Goal: Task Accomplishment & Management: Manage account settings

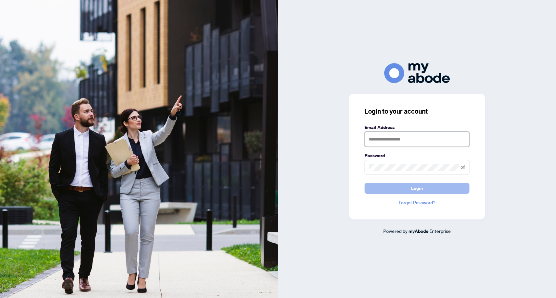
type input "**********"
click at [411, 191] on button "Login" at bounding box center [417, 188] width 105 height 11
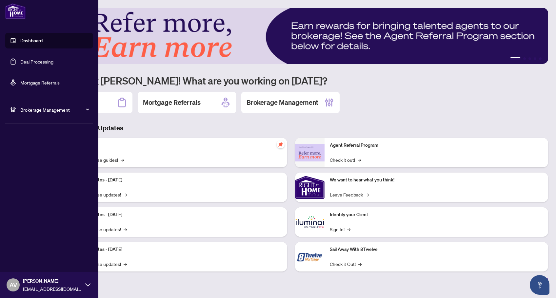
click at [20, 61] on link "Deal Processing" at bounding box center [36, 62] width 33 height 6
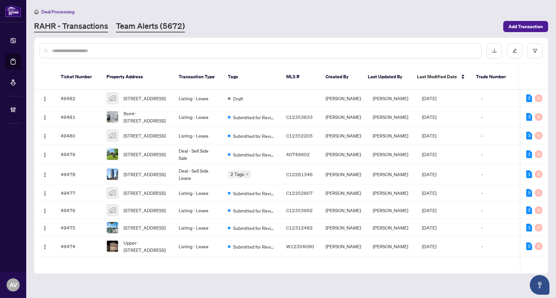
click at [133, 28] on link "Team Alerts (5672)" at bounding box center [150, 27] width 69 height 12
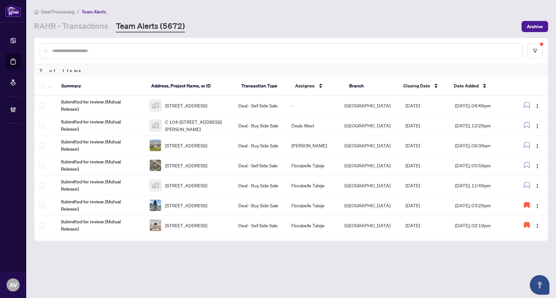
click at [61, 50] on input "text" at bounding box center [284, 50] width 465 height 7
click at [192, 102] on span "[STREET_ADDRESS]" at bounding box center [186, 105] width 42 height 7
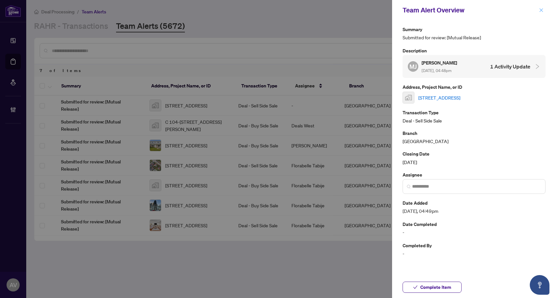
click at [541, 11] on icon "close" at bounding box center [542, 10] width 4 height 4
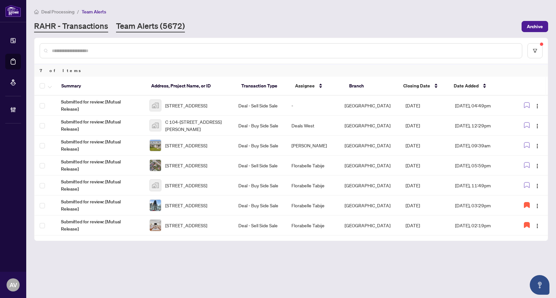
click at [83, 24] on link "RAHR - Transactions" at bounding box center [71, 27] width 74 height 12
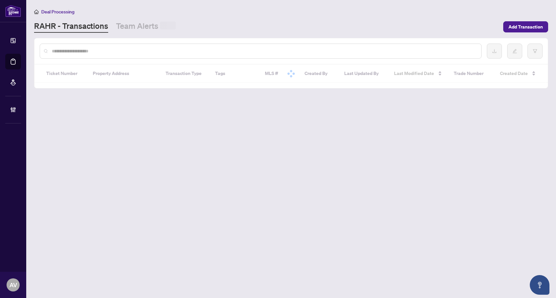
click at [88, 52] on input "text" at bounding box center [264, 51] width 424 height 7
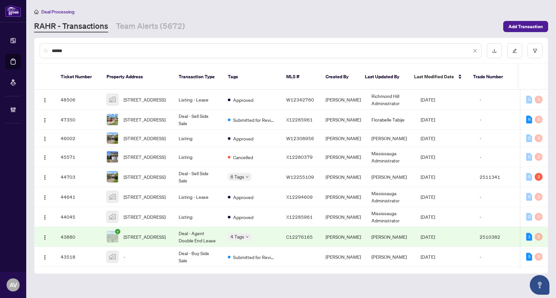
click at [93, 51] on input "*****" at bounding box center [262, 50] width 420 height 7
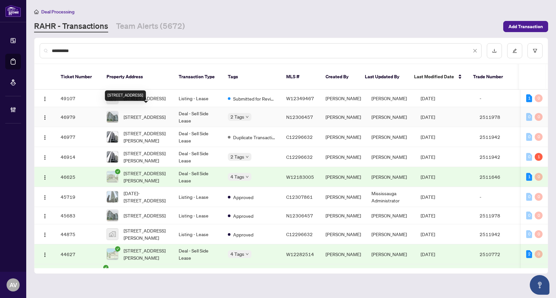
type input "**********"
click at [160, 113] on span "[STREET_ADDRESS]" at bounding box center [145, 116] width 42 height 7
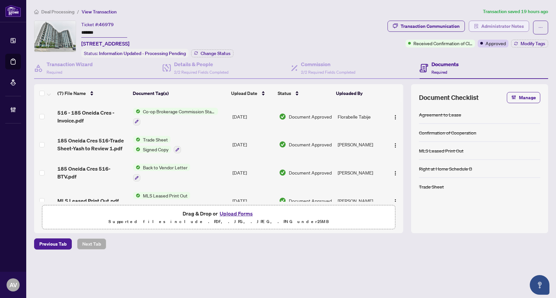
click at [490, 27] on span "Administrator Notes" at bounding box center [502, 26] width 43 height 10
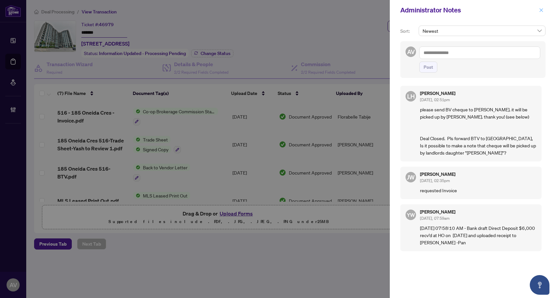
click at [539, 13] on button "button" at bounding box center [541, 10] width 9 height 8
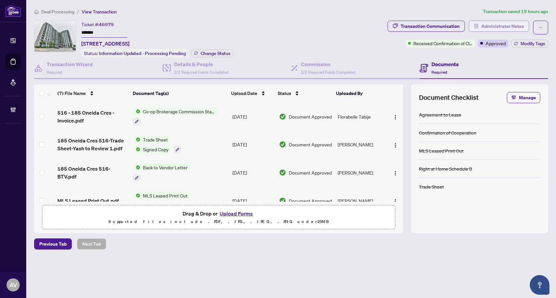
click at [489, 23] on span "Administrator Notes" at bounding box center [502, 26] width 43 height 10
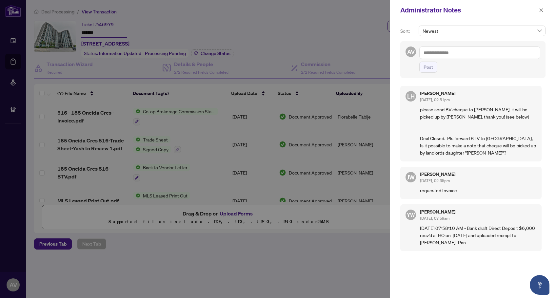
click at [479, 48] on textarea at bounding box center [479, 53] width 121 height 12
click at [545, 10] on button "button" at bounding box center [541, 10] width 9 height 8
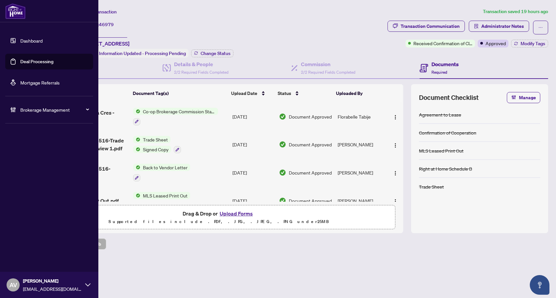
click at [38, 64] on link "Deal Processing" at bounding box center [36, 62] width 33 height 6
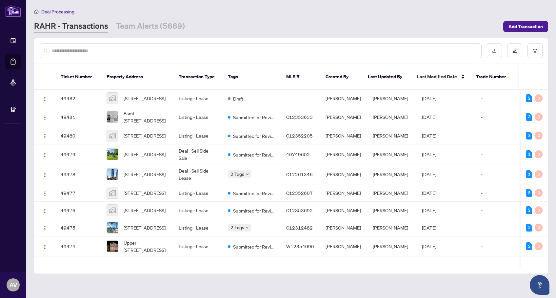
click at [169, 12] on div "Deal Processing" at bounding box center [291, 12] width 514 height 8
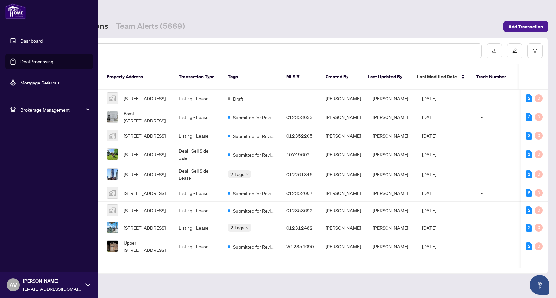
click at [43, 41] on link "Dashboard" at bounding box center [31, 41] width 22 height 6
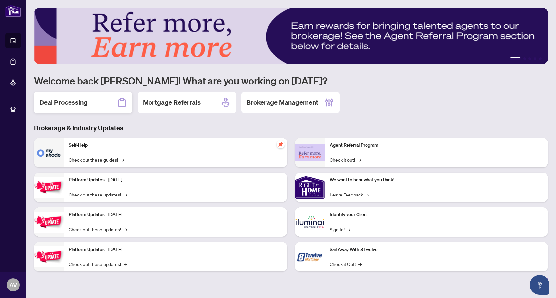
click at [89, 104] on div "Deal Processing" at bounding box center [83, 102] width 98 height 21
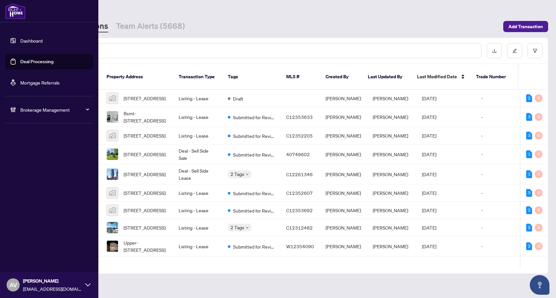
click at [28, 118] on li "Brokerage Management" at bounding box center [49, 110] width 88 height 26
click at [31, 112] on span "Brokerage Management" at bounding box center [54, 109] width 68 height 7
click at [32, 160] on link "Manage Agents" at bounding box center [30, 157] width 32 height 6
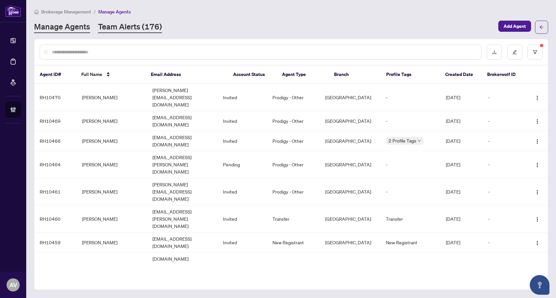
click at [135, 25] on link "Team Alerts (176)" at bounding box center [130, 27] width 64 height 12
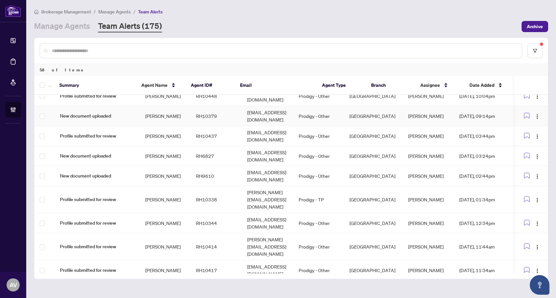
scroll to position [256, 0]
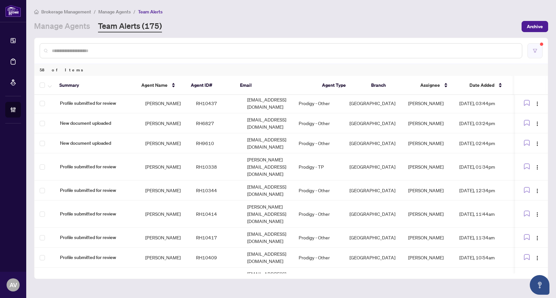
click at [537, 48] on button "button" at bounding box center [535, 50] width 15 height 15
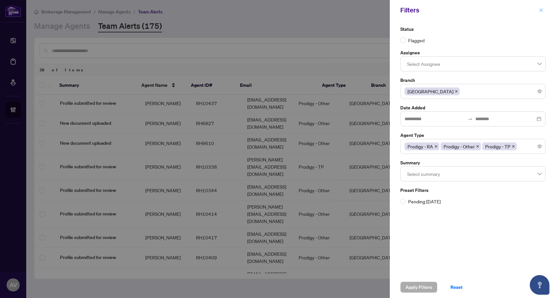
click at [543, 11] on icon "close" at bounding box center [541, 10] width 5 height 5
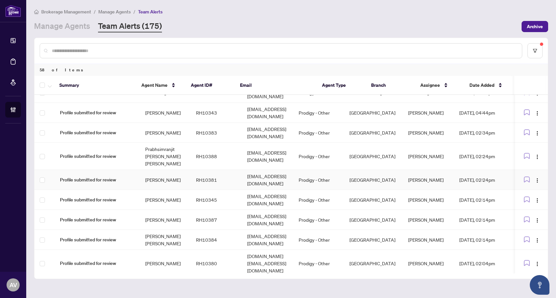
scroll to position [623, 0]
click at [539, 51] on button "button" at bounding box center [535, 50] width 15 height 15
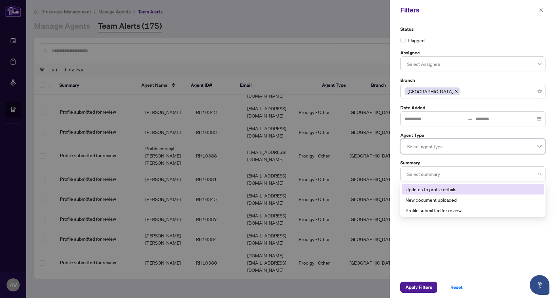
click at [433, 173] on div at bounding box center [473, 174] width 137 height 12
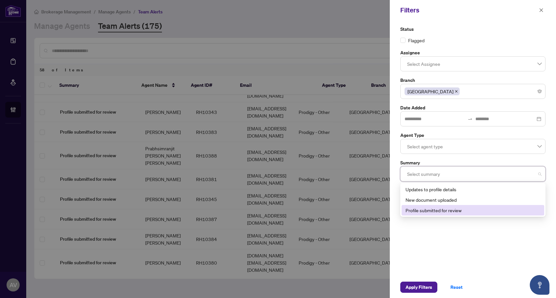
click at [447, 210] on div "Profile submitted for review" at bounding box center [473, 210] width 135 height 7
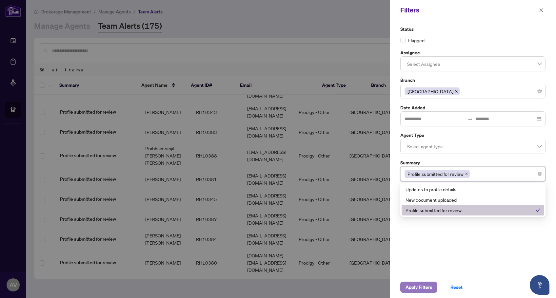
click at [420, 290] on span "Apply Filters" at bounding box center [419, 287] width 27 height 10
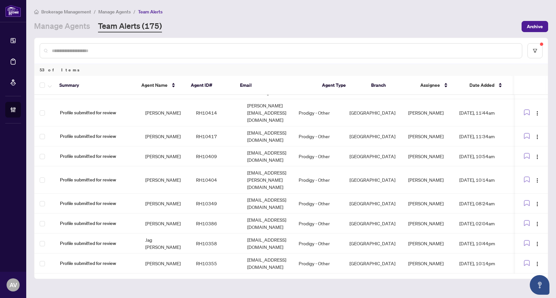
scroll to position [0, 0]
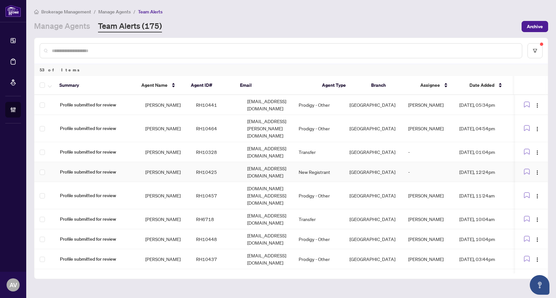
click at [159, 164] on td "[PERSON_NAME]" at bounding box center [165, 172] width 51 height 20
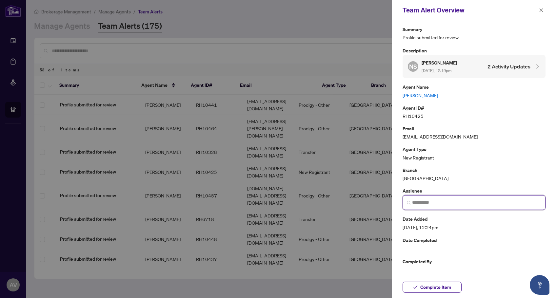
click at [439, 202] on input "search" at bounding box center [476, 202] width 129 height 7
click at [441, 212] on div "4283 LE [PERSON_NAME] [PERSON_NAME][EMAIL_ADDRESS][DOMAIN_NAME]" at bounding box center [473, 222] width 141 height 21
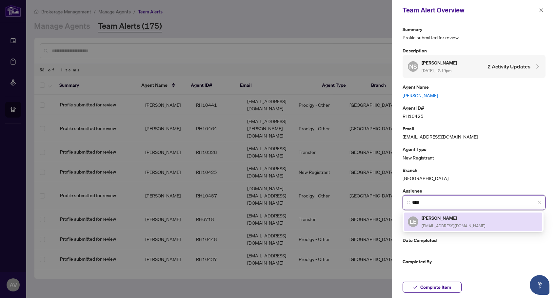
click at [495, 227] on div "LE [PERSON_NAME] [PERSON_NAME][EMAIL_ADDRESS][DOMAIN_NAME]" at bounding box center [473, 221] width 131 height 15
type input "**********"
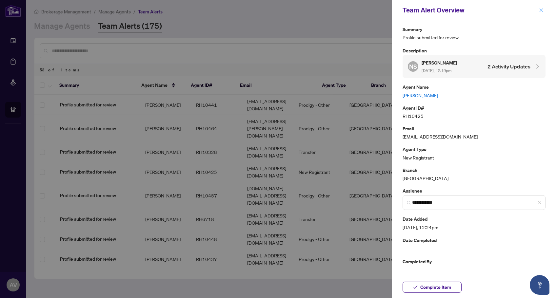
click at [544, 12] on button "button" at bounding box center [541, 10] width 9 height 8
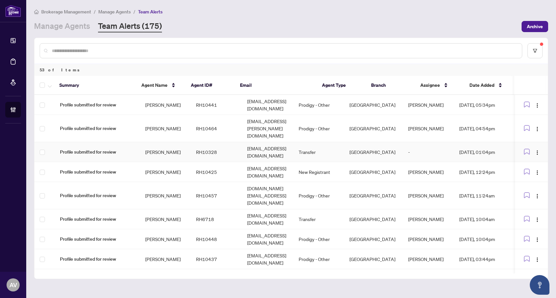
click at [202, 147] on td "RH10328" at bounding box center [216, 152] width 51 height 20
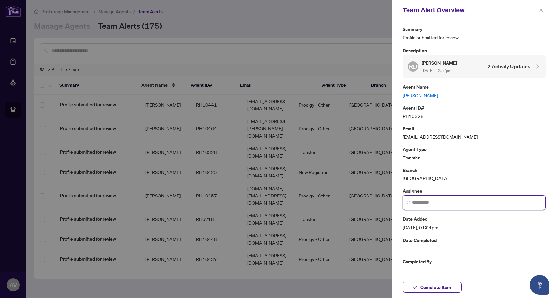
click at [423, 202] on input "search" at bounding box center [476, 202] width 129 height 7
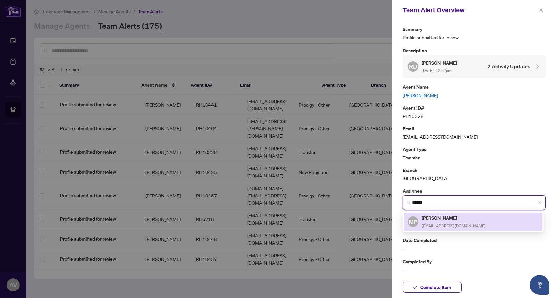
click at [449, 216] on h5 "[PERSON_NAME]" at bounding box center [454, 218] width 64 height 8
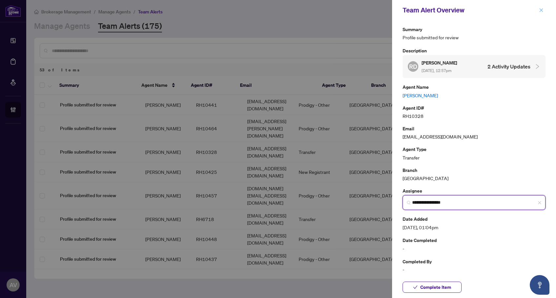
type input "**********"
click at [539, 13] on button "button" at bounding box center [541, 10] width 9 height 8
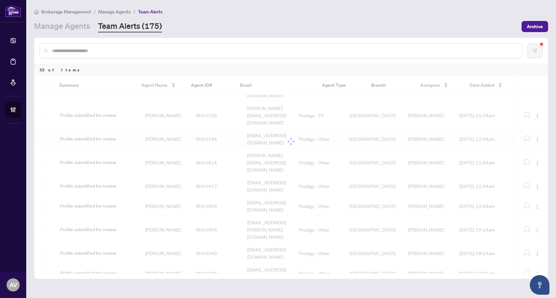
scroll to position [223, 0]
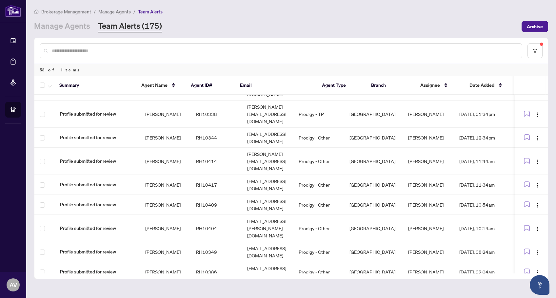
drag, startPoint x: 224, startPoint y: 17, endPoint x: 153, endPoint y: 21, distance: 70.3
click at [224, 17] on div "Brokerage Management / Manage Agents / Team Alerts Manage Agents Team Alerts (1…" at bounding box center [291, 20] width 514 height 25
click at [74, 30] on link "Manage Agents" at bounding box center [62, 27] width 56 height 12
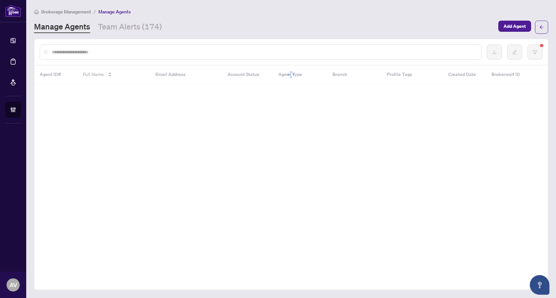
click at [114, 46] on div at bounding box center [261, 52] width 442 height 15
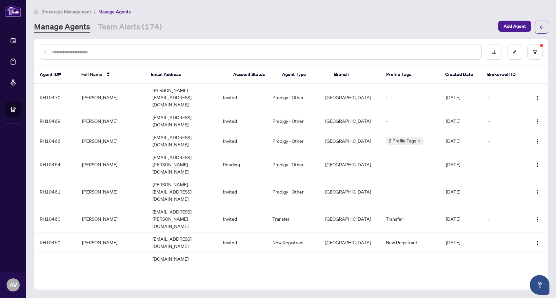
click at [114, 47] on div at bounding box center [261, 52] width 442 height 15
click at [114, 49] on input "text" at bounding box center [264, 52] width 424 height 7
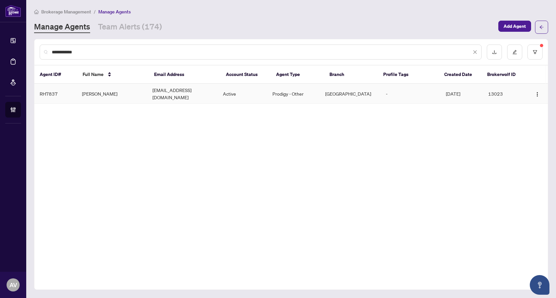
type input "**********"
click at [92, 92] on td "[PERSON_NAME]" at bounding box center [112, 94] width 71 height 20
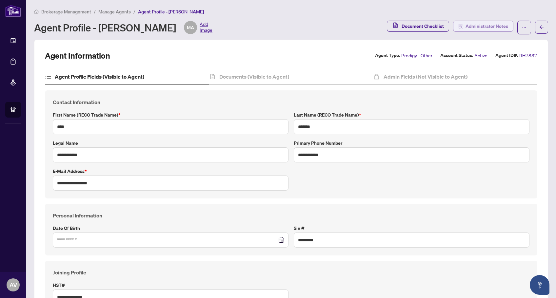
click at [458, 25] on icon "solution" at bounding box center [460, 26] width 5 height 5
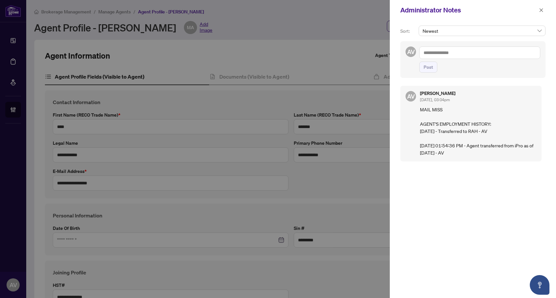
click at [445, 220] on div "AV [PERSON_NAME] [DATE], 03:04pm MAIL MISS AGENT'S EMPLOYMENT HISTORY: [DATE] -…" at bounding box center [472, 187] width 145 height 211
click at [543, 10] on icon "close" at bounding box center [541, 10] width 5 height 5
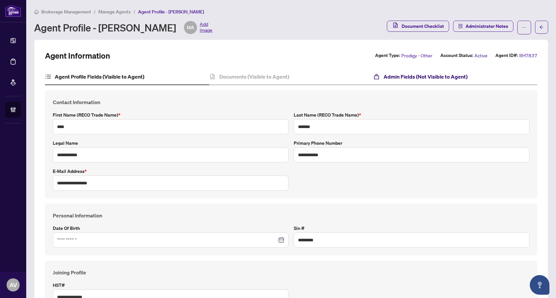
click at [413, 76] on h4 "Admin Fields (Not Visible to Agent)" at bounding box center [426, 77] width 84 height 8
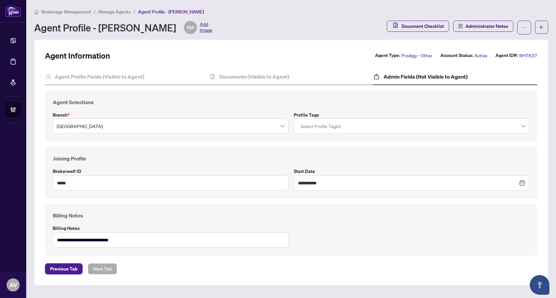
click at [339, 119] on div "Select Profile Tag(s)" at bounding box center [412, 126] width 236 height 15
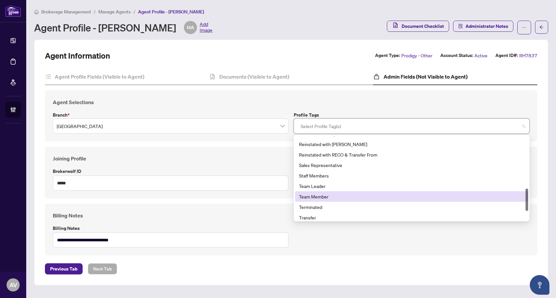
scroll to position [231, 0]
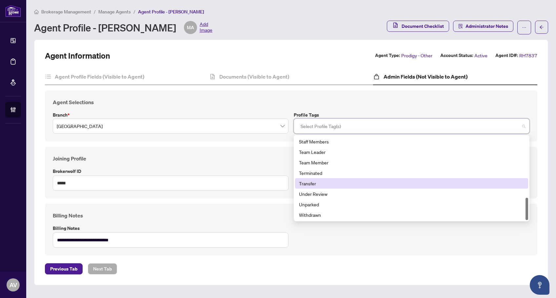
click at [317, 179] on div "Transfer" at bounding box center [411, 183] width 233 height 10
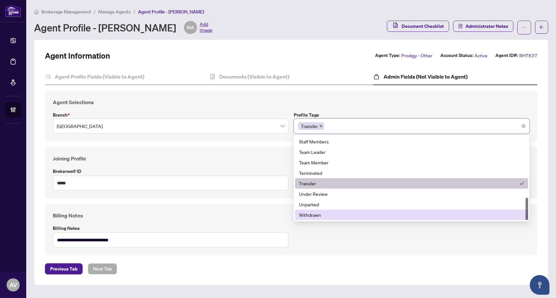
click at [353, 245] on div "**********" at bounding box center [291, 230] width 482 height 36
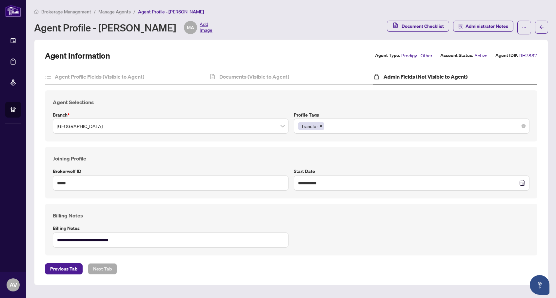
click at [299, 50] on div "**********" at bounding box center [291, 163] width 514 height 246
click at [332, 58] on div "Agent Information Agent Type: Prodigy - Other Account Status: Active Agent ID#:…" at bounding box center [291, 56] width 493 height 10
click at [290, 79] on div "Documents (Visible to Agent)" at bounding box center [291, 77] width 164 height 16
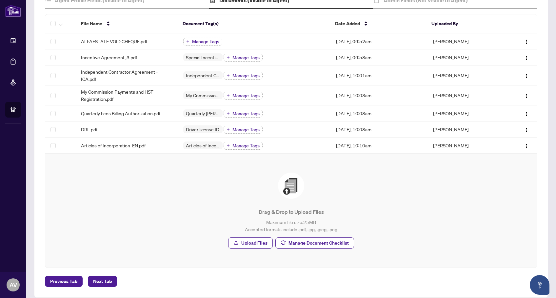
scroll to position [84, 0]
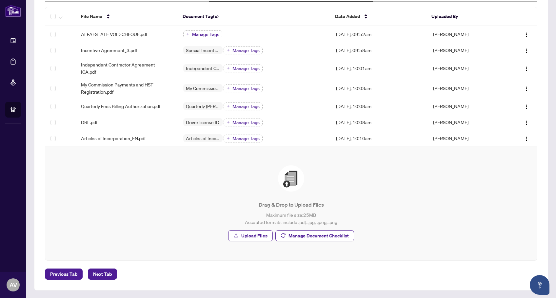
click at [310, 243] on div "Drag & Drop to Upload Files Maximum file size: 25 MB Accepted formats include .…" at bounding box center [291, 204] width 466 height 88
click at [311, 238] on span "Manage Document Checklist" at bounding box center [319, 236] width 60 height 10
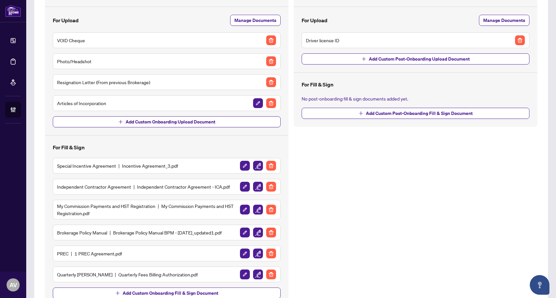
scroll to position [94, 0]
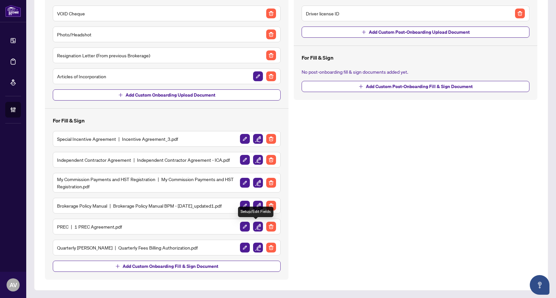
click at [255, 226] on img "button" at bounding box center [258, 227] width 10 height 10
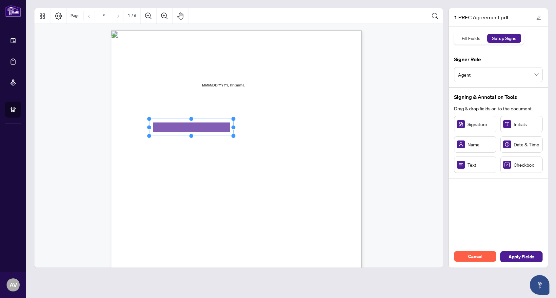
drag, startPoint x: 191, startPoint y: 128, endPoint x: 235, endPoint y: 127, distance: 44.3
click at [235, 127] on circle "Resize, Right" at bounding box center [234, 128] width 4 height 4
drag, startPoint x: 193, startPoint y: 155, endPoint x: 218, endPoint y: 155, distance: 25.6
click at [233, 155] on div "V052025 1 PERSONAL REAL ESTATE CORPORATION AGREEMENT AND INDEPENDENT CONTRACTOR…" at bounding box center [268, 233] width 314 height 406
drag, startPoint x: 176, startPoint y: 155, endPoint x: 187, endPoint y: 155, distance: 10.8
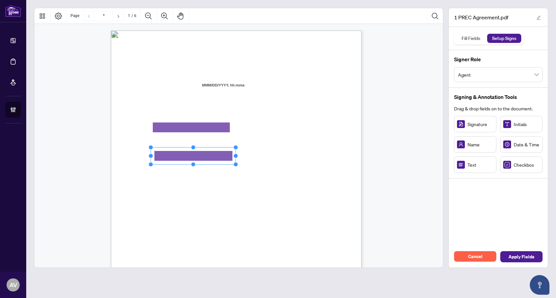
drag, startPoint x: 192, startPoint y: 156, endPoint x: 237, endPoint y: 153, distance: 45.7
click at [237, 153] on div "V052025 1 PERSONAL REAL ESTATE CORPORATION AGREEMENT AND INDEPENDENT CONTRACTOR…" at bounding box center [236, 192] width 251 height 325
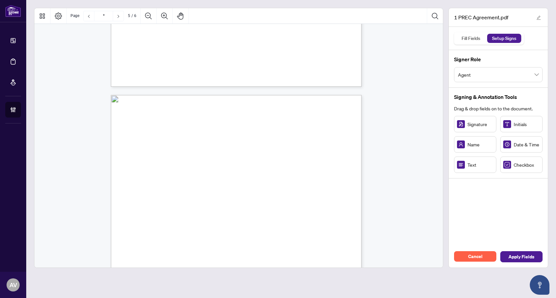
type input "*"
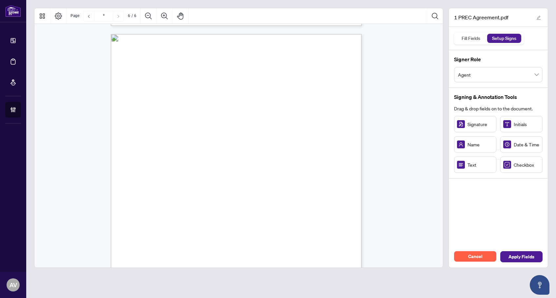
scroll to position [1673, 0]
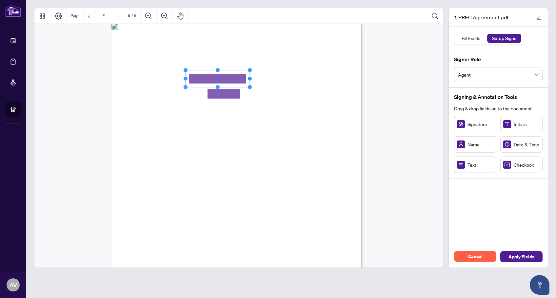
drag, startPoint x: 226, startPoint y: 78, endPoint x: 276, endPoint y: 77, distance: 50.2
click at [252, 77] on circle "Resize, Right" at bounding box center [250, 79] width 4 height 4
click at [232, 91] on rect "Page 6" at bounding box center [225, 91] width 40 height 17
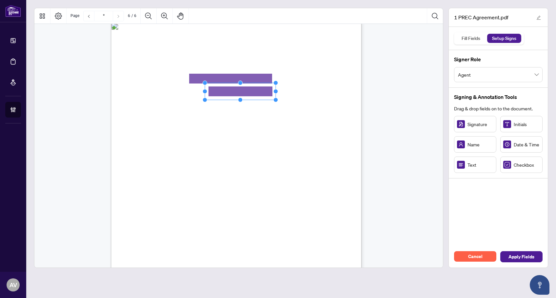
drag, startPoint x: 244, startPoint y: 91, endPoint x: 274, endPoint y: 91, distance: 30.8
click at [274, 91] on circle "Resize, Right" at bounding box center [276, 92] width 4 height 4
drag, startPoint x: 232, startPoint y: 107, endPoint x: 229, endPoint y: 103, distance: 4.3
drag, startPoint x: 248, startPoint y: 100, endPoint x: 281, endPoint y: 99, distance: 32.8
click at [281, 99] on circle "Resize, Right" at bounding box center [281, 101] width 4 height 4
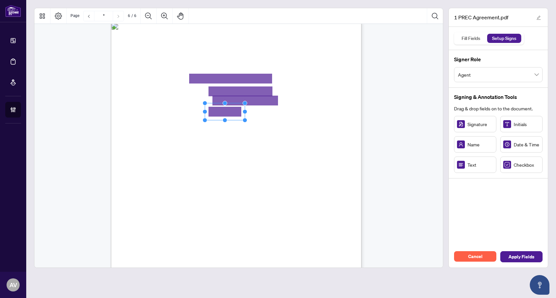
drag, startPoint x: 464, startPoint y: 162, endPoint x: 225, endPoint y: 113, distance: 244.1
drag, startPoint x: 245, startPoint y: 113, endPoint x: 285, endPoint y: 113, distance: 40.3
click at [285, 113] on circle "Resize, Right" at bounding box center [285, 112] width 4 height 4
click at [152, 137] on span "PREC:" at bounding box center [146, 137] width 11 height 6
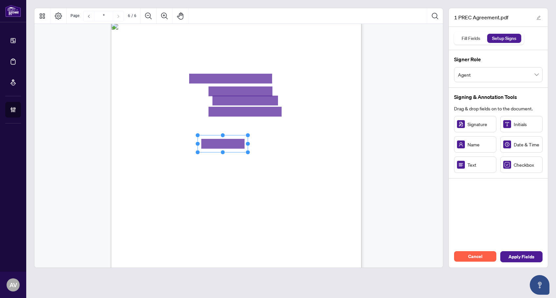
drag, startPoint x: 239, startPoint y: 145, endPoint x: 287, endPoint y: 145, distance: 48.2
click at [250, 145] on circle "Resize, Right" at bounding box center [248, 144] width 4 height 4
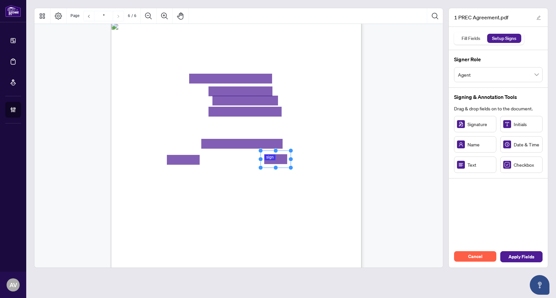
drag, startPoint x: 285, startPoint y: 163, endPoint x: 284, endPoint y: 159, distance: 4.7
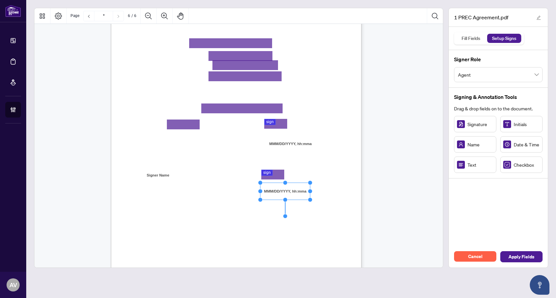
scroll to position [1758, 0]
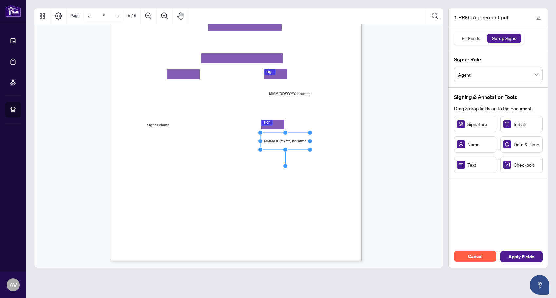
click at [534, 257] on span "Apply Fields" at bounding box center [522, 257] width 26 height 10
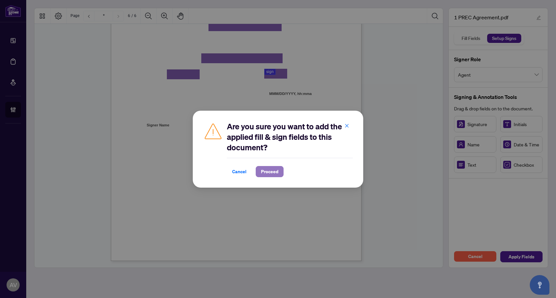
click at [266, 172] on span "Proceed" at bounding box center [269, 172] width 17 height 10
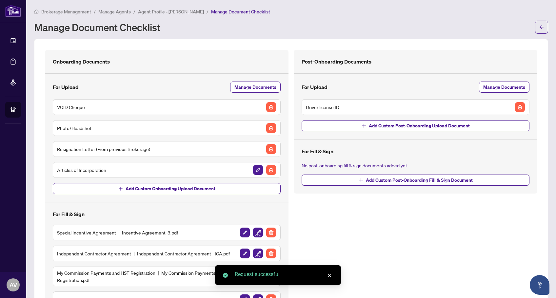
click at [381, 219] on div "Post-Onboarding Documents For Upload Manage Documents Driver license ID Add Cus…" at bounding box center [415, 212] width 249 height 324
click at [539, 30] on span "button" at bounding box center [541, 27] width 5 height 10
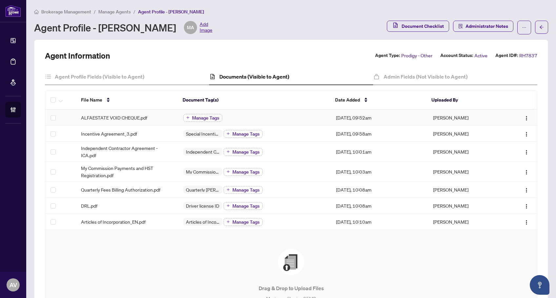
click at [201, 120] on span "Manage Tags" at bounding box center [205, 118] width 27 height 5
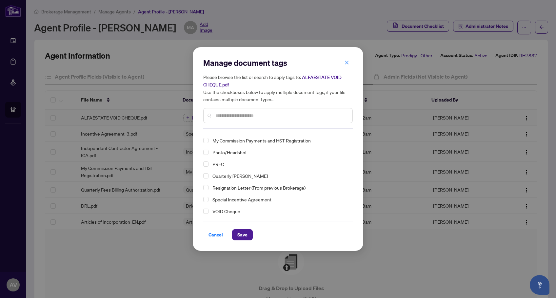
scroll to position [45, 0]
click at [203, 212] on div "Manage document tags Please browse the list or search to apply tags to: ALFAEST…" at bounding box center [278, 149] width 171 height 204
click at [205, 212] on span "Select VOID Cheque" at bounding box center [205, 210] width 5 height 5
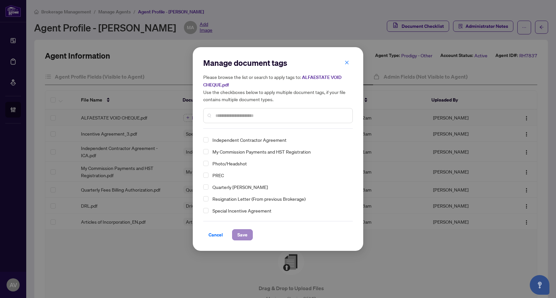
scroll to position [0, 0]
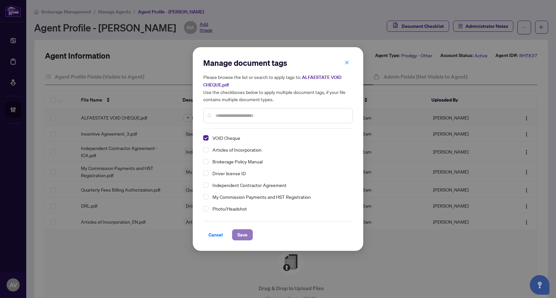
click at [244, 234] on span "Save" at bounding box center [242, 235] width 10 height 10
click at [388, 279] on div "Manage document tags Please browse the list or search to apply tags to: ALFAEST…" at bounding box center [278, 149] width 556 height 298
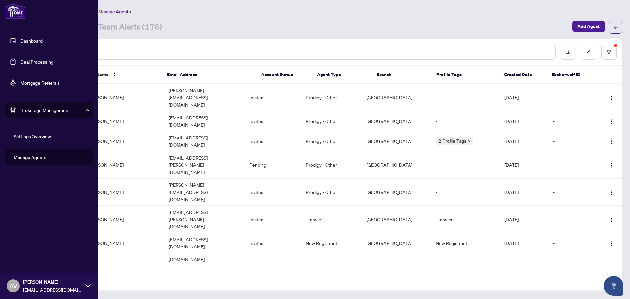
drag, startPoint x: 42, startPoint y: 62, endPoint x: 129, endPoint y: 62, distance: 86.9
click at [42, 62] on link "Deal Processing" at bounding box center [36, 62] width 33 height 6
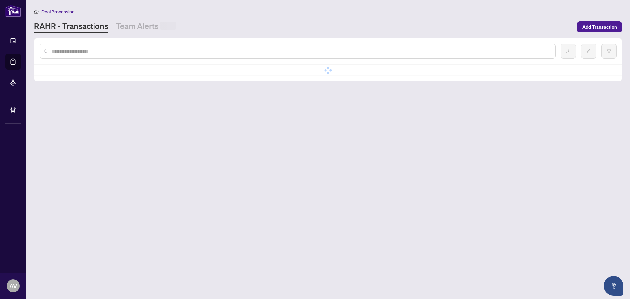
click at [138, 52] on input "text" at bounding box center [301, 51] width 498 height 7
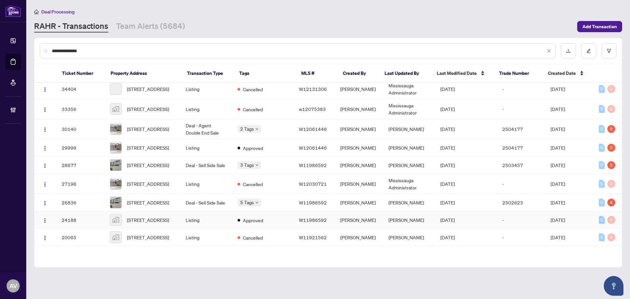
scroll to position [197, 0]
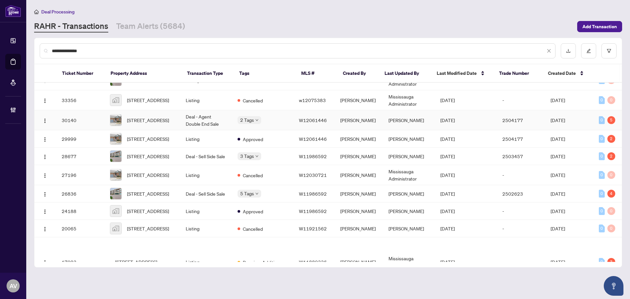
type input "**********"
click at [167, 124] on span "18 Orchard Park Gate, Brampton, Ontario L6R 1W5, Canada" at bounding box center [148, 119] width 42 height 7
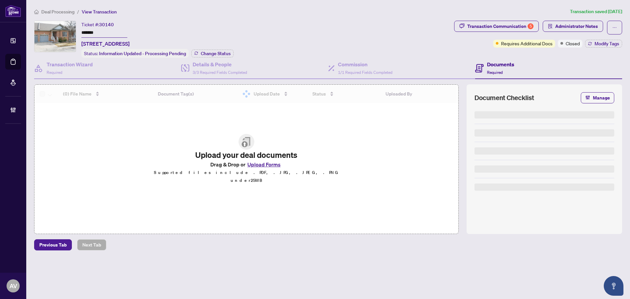
click at [486, 25] on div "Transaction Communication 5" at bounding box center [500, 26] width 66 height 10
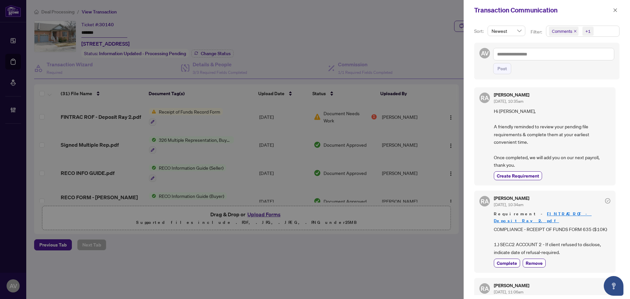
click at [573, 30] on icon "close" at bounding box center [574, 31] width 3 height 3
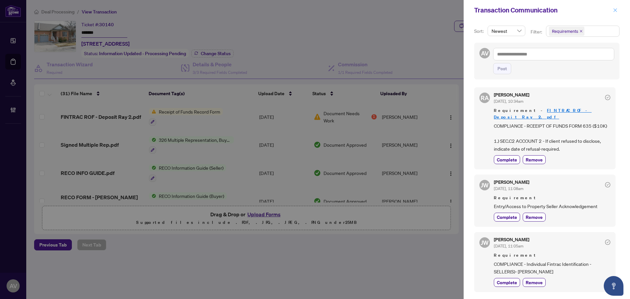
click at [615, 10] on icon "close" at bounding box center [615, 10] width 5 height 5
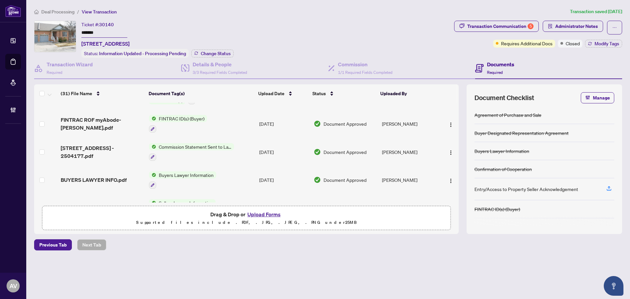
scroll to position [197, 0]
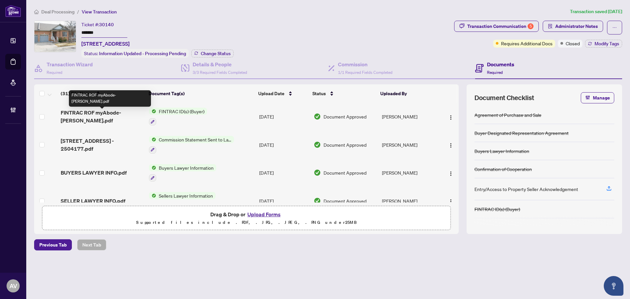
click at [129, 115] on span "FINTRAC ROF myAbode-TARA.pdf" at bounding box center [102, 117] width 83 height 16
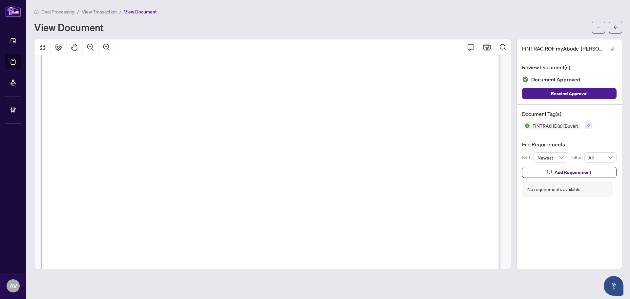
scroll to position [98, 0]
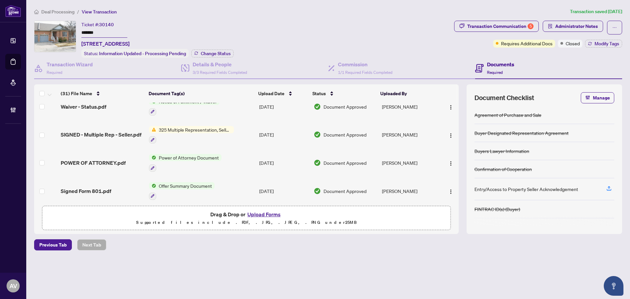
scroll to position [459, 0]
click at [112, 162] on span "POWER OF ATTORNEY.pdf" at bounding box center [93, 163] width 65 height 8
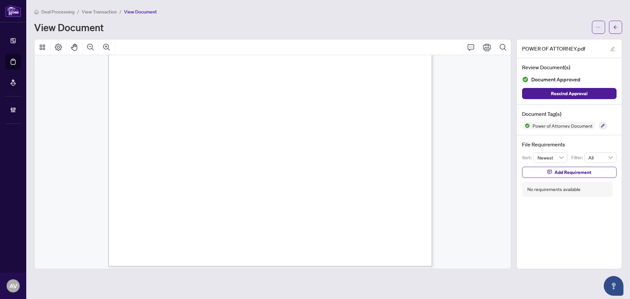
scroll to position [1062, 0]
click at [617, 26] on icon "arrow-left" at bounding box center [615, 27] width 5 height 5
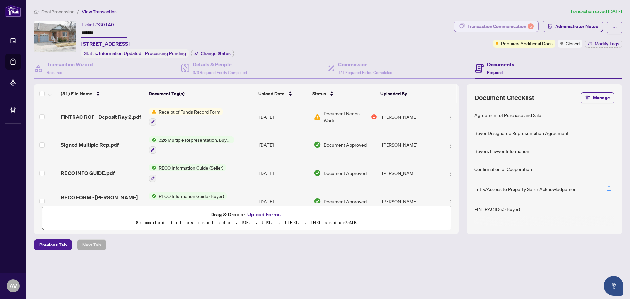
click at [492, 25] on div "Transaction Communication 5" at bounding box center [500, 26] width 66 height 10
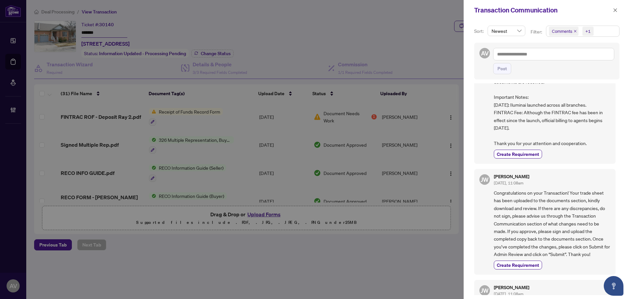
scroll to position [951, 0]
